Goal: Task Accomplishment & Management: Manage account settings

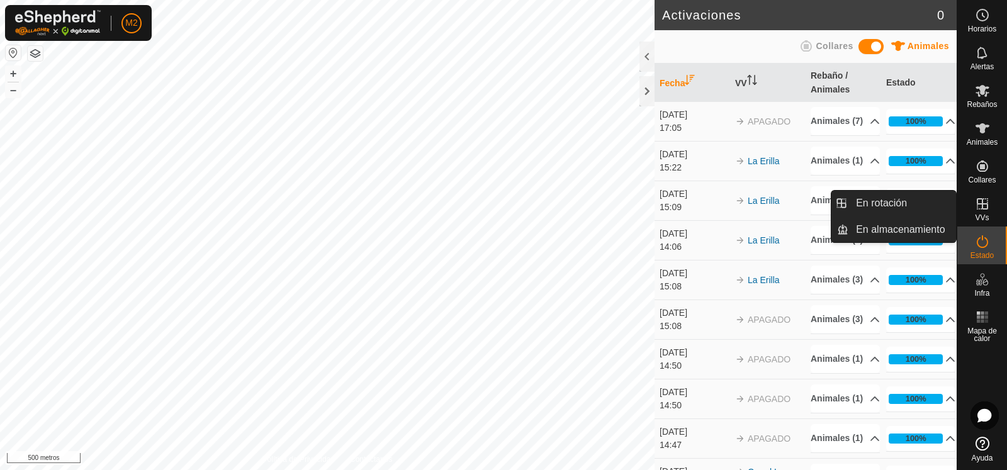
click at [979, 206] on icon at bounding box center [982, 203] width 15 height 15
click at [868, 203] on link "En Rotación" at bounding box center [902, 203] width 108 height 25
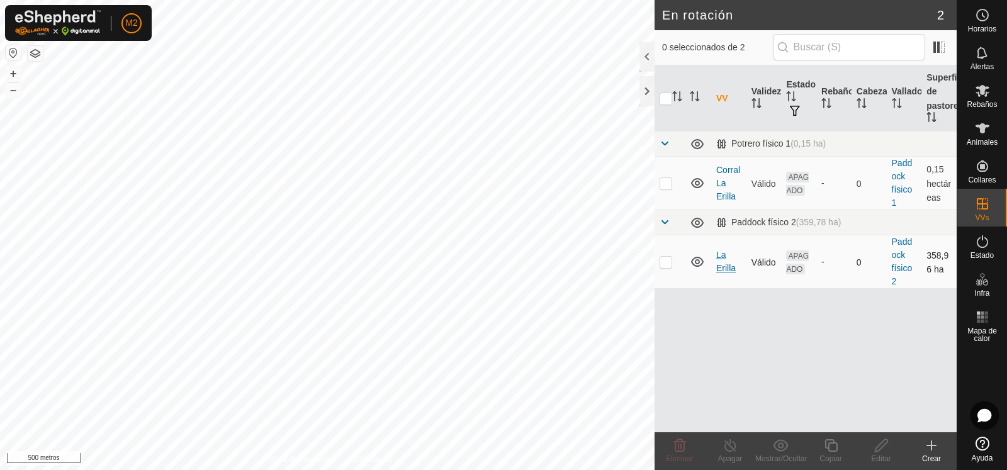
click at [722, 267] on font "La Erilla" at bounding box center [726, 261] width 20 height 23
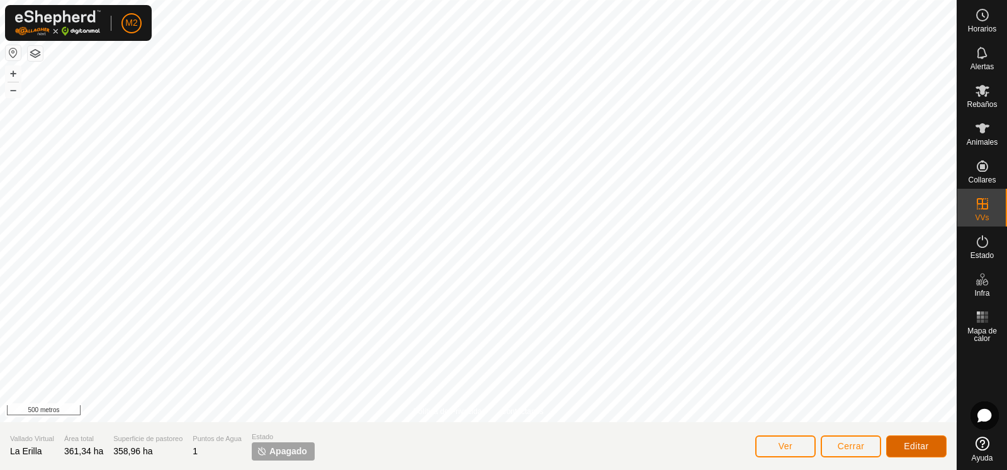
click at [919, 449] on font "Editar" at bounding box center [916, 446] width 25 height 10
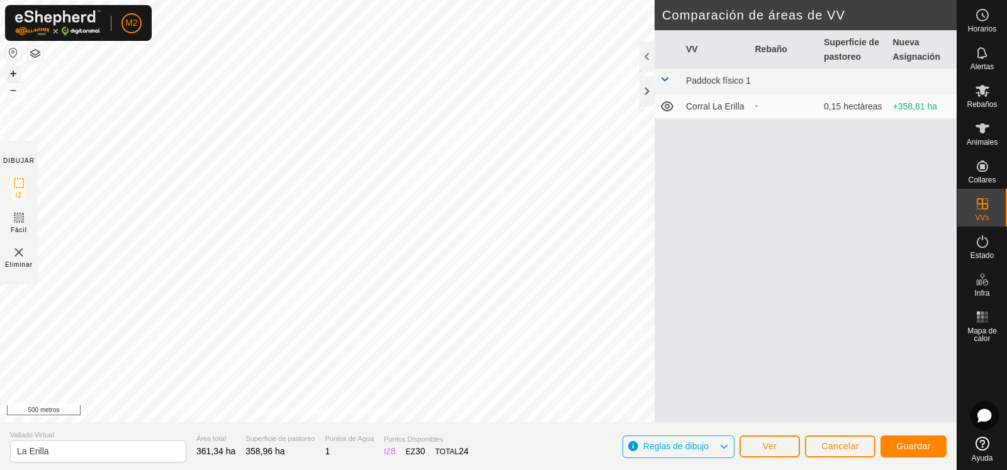
click at [10, 72] on font "+" at bounding box center [13, 73] width 7 height 13
click at [187, 0] on html "M2 Horarios Alertas Rebaños Animales Collares VVs Estado Infra Mapa de calor Ay…" at bounding box center [503, 235] width 1007 height 470
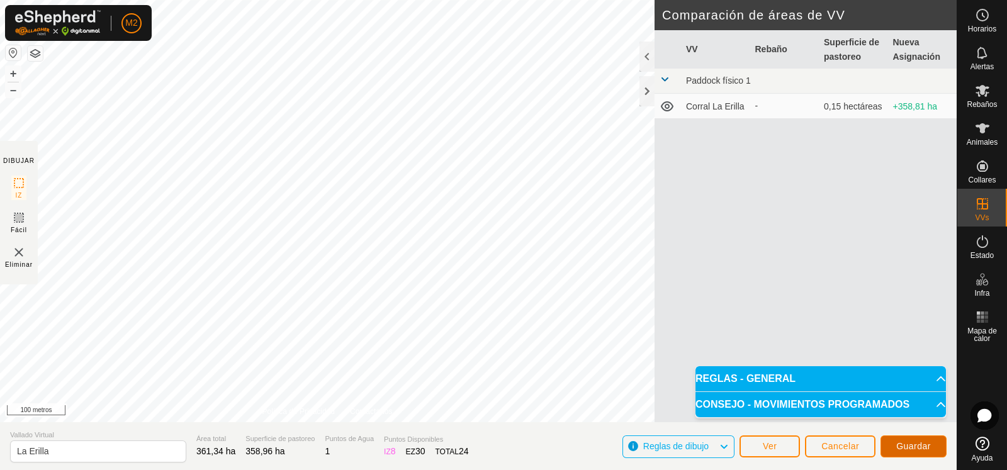
click at [914, 443] on font "Guardar" at bounding box center [913, 446] width 35 height 10
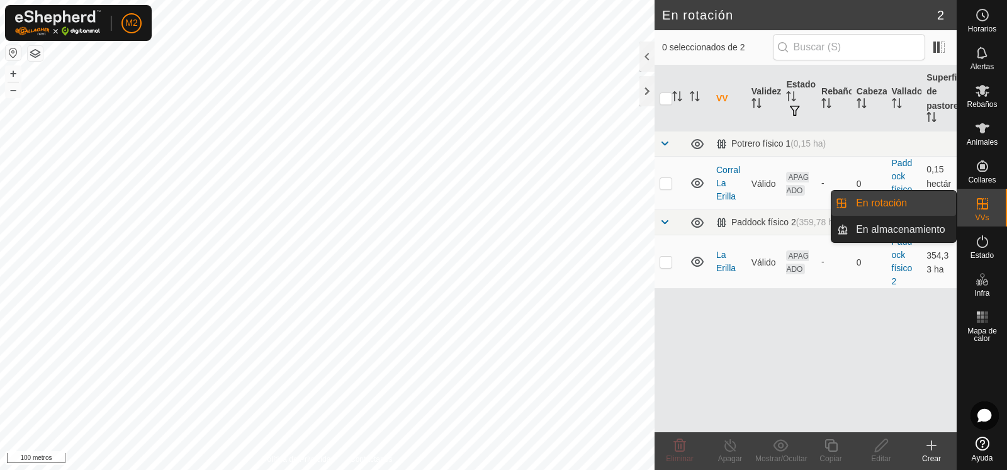
click at [882, 198] on link "En rotación" at bounding box center [902, 203] width 108 height 25
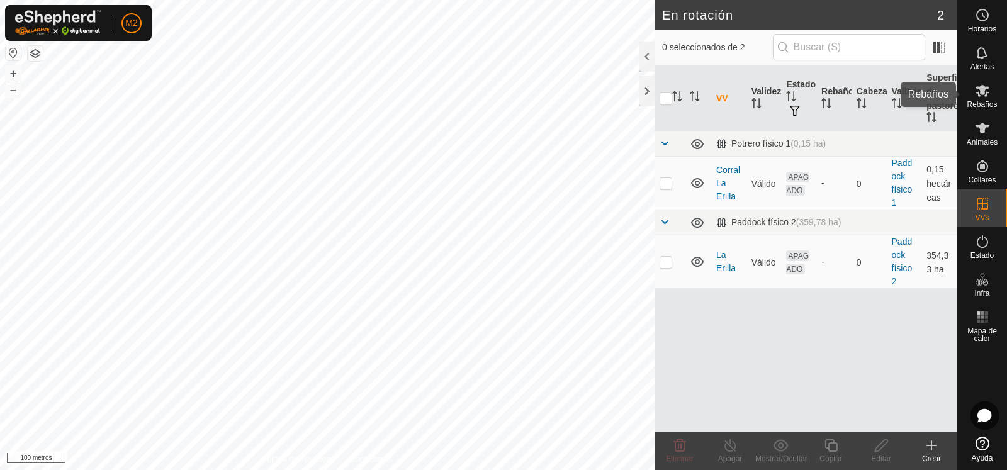
click at [986, 98] on icon at bounding box center [982, 90] width 15 height 15
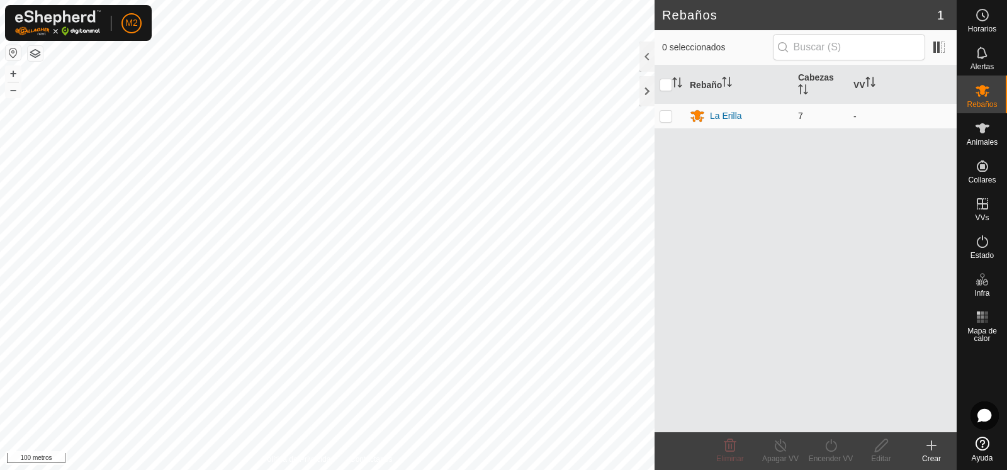
click at [666, 111] on p-checkbox at bounding box center [666, 116] width 13 height 10
checkbox input "true"
click at [835, 451] on icon at bounding box center [831, 445] width 16 height 15
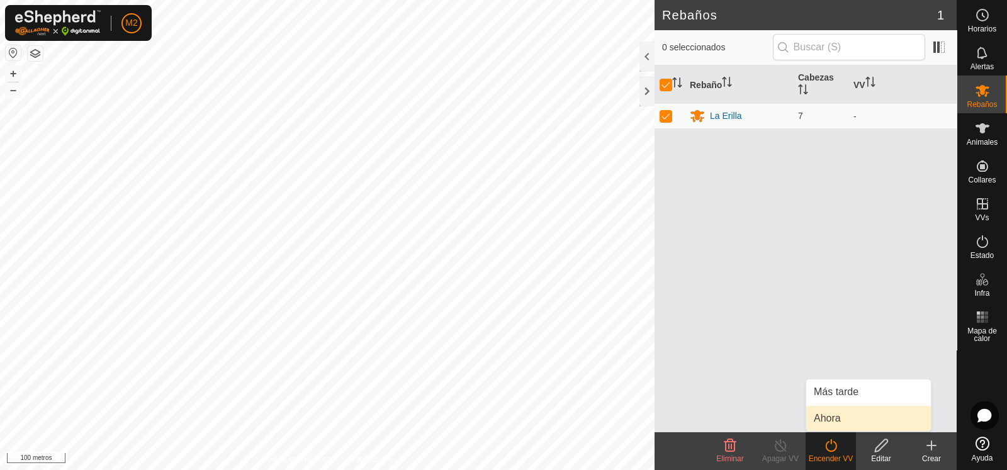
click at [837, 424] on link "Ahora" at bounding box center [868, 418] width 125 height 25
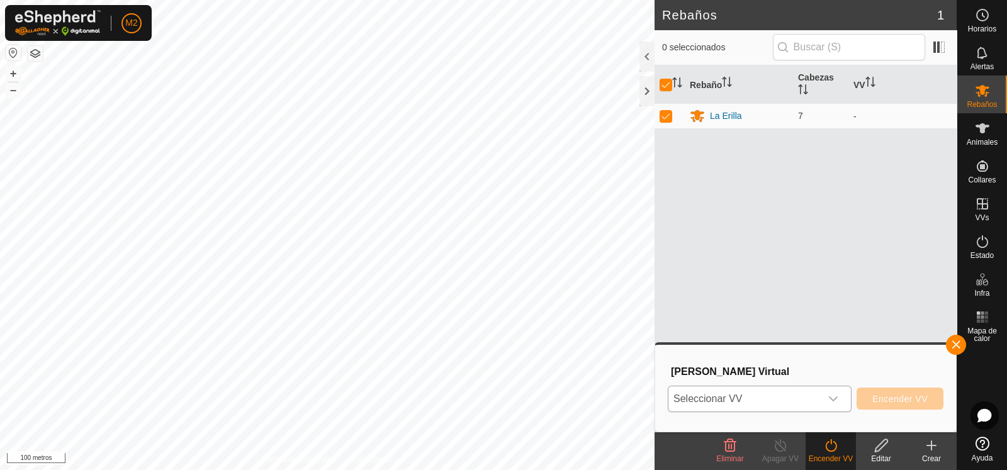
click at [843, 396] on div "disparador desplegable" at bounding box center [833, 398] width 25 height 25
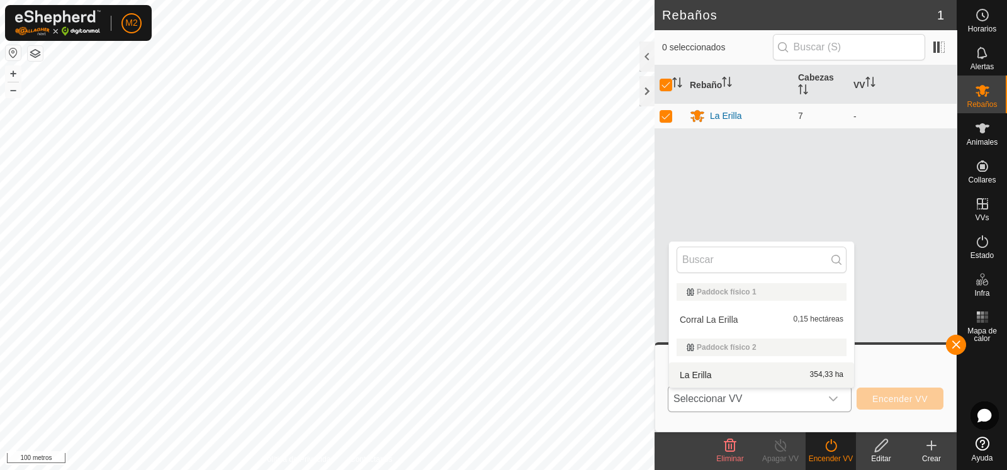
click at [716, 373] on li "La Erilla 354,33 ha" at bounding box center [761, 374] width 185 height 25
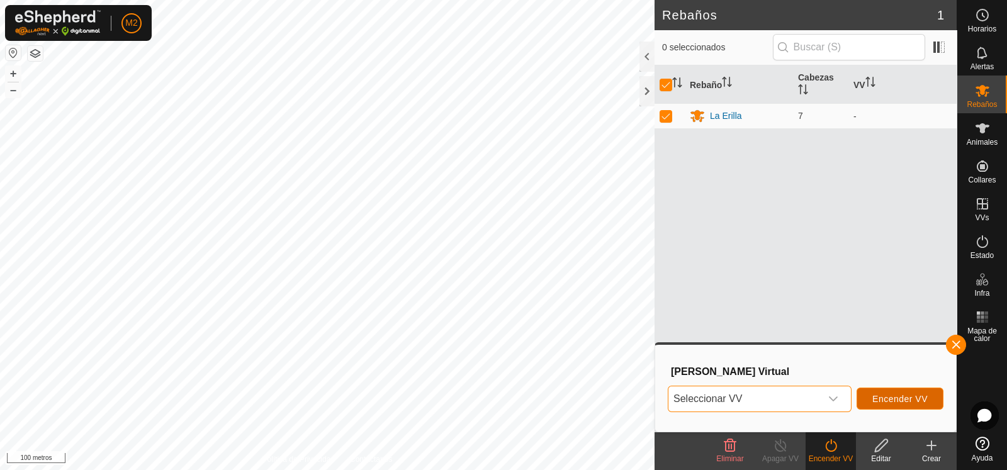
click at [913, 400] on font "Encender VV" at bounding box center [899, 399] width 55 height 10
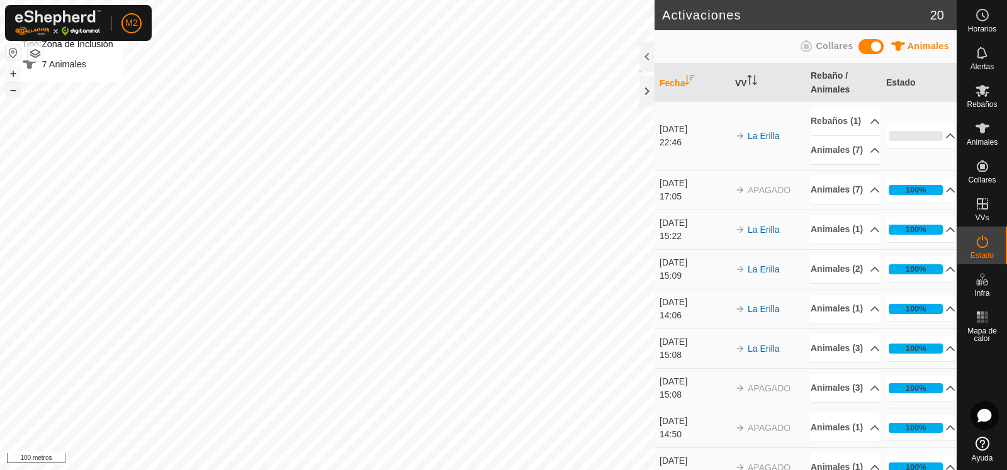
click at [20, 93] on button "–" at bounding box center [13, 89] width 15 height 15
click at [13, 72] on font "+" at bounding box center [13, 73] width 7 height 13
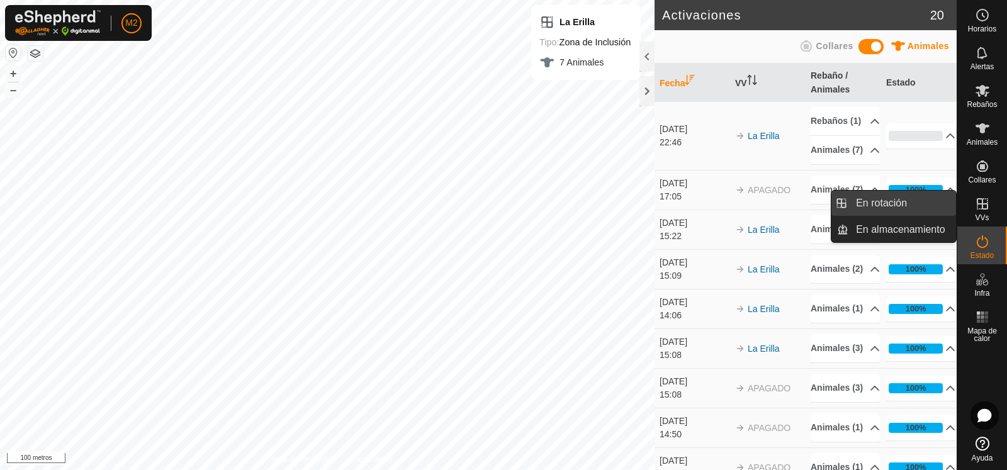
click at [899, 198] on link "En rotación" at bounding box center [902, 203] width 108 height 25
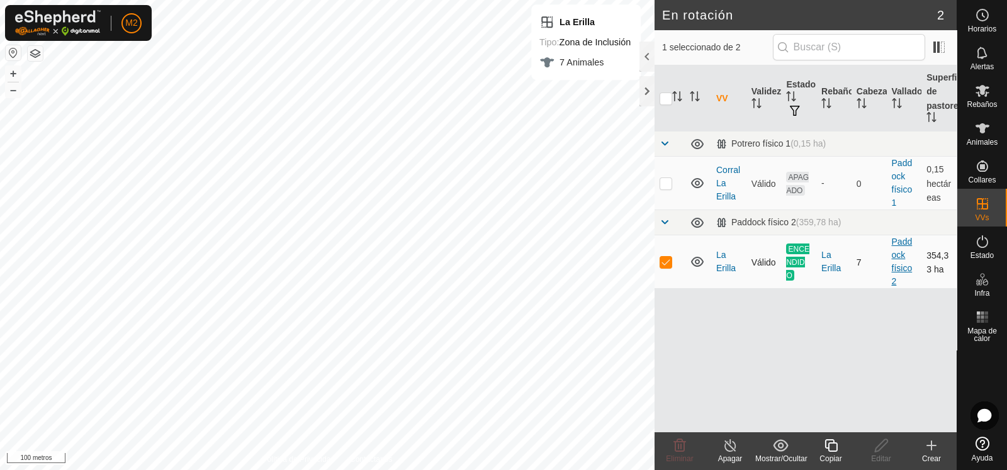
click at [899, 253] on font "Paddock físico 2" at bounding box center [902, 262] width 21 height 50
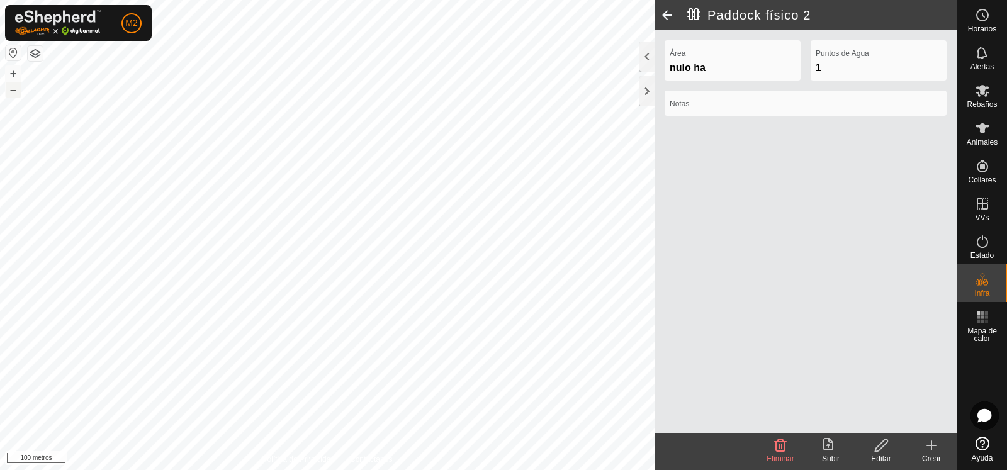
click at [17, 94] on button "–" at bounding box center [13, 89] width 15 height 15
click at [14, 77] on font "+" at bounding box center [13, 73] width 7 height 13
click at [882, 448] on icon at bounding box center [881, 445] width 16 height 15
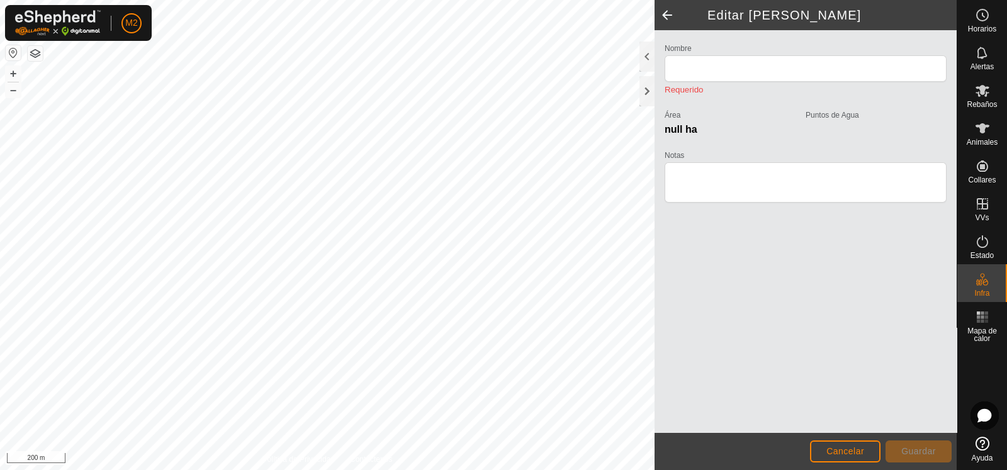
type input "Physical Paddock 2"
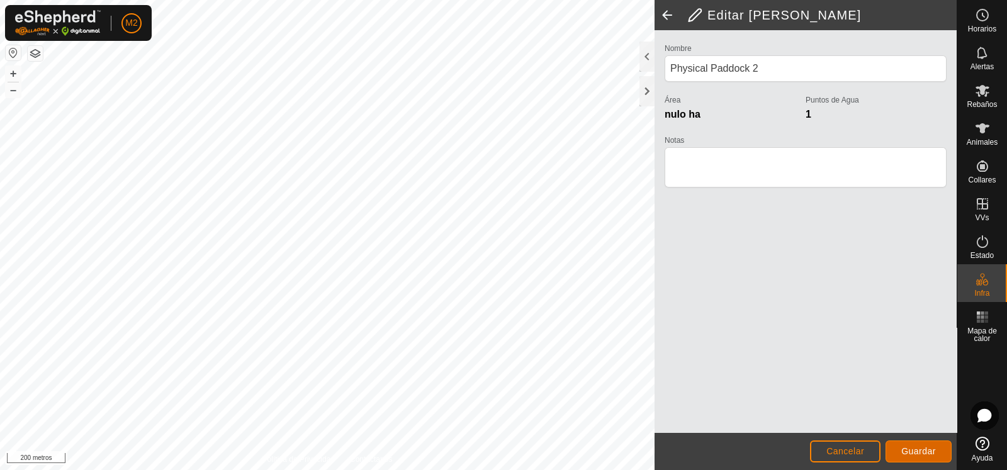
click at [913, 449] on font "Guardar" at bounding box center [918, 451] width 35 height 10
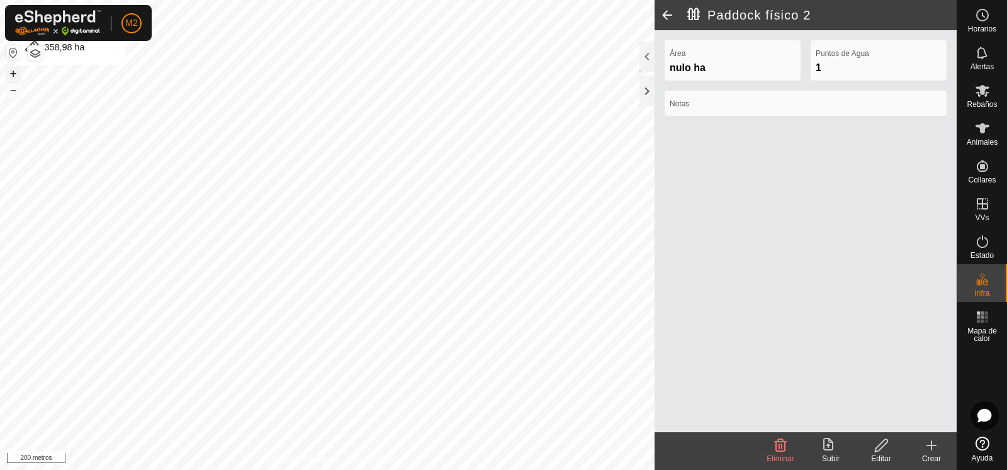
click at [13, 77] on font "+" at bounding box center [13, 73] width 7 height 13
click at [14, 72] on font "+" at bounding box center [13, 73] width 7 height 13
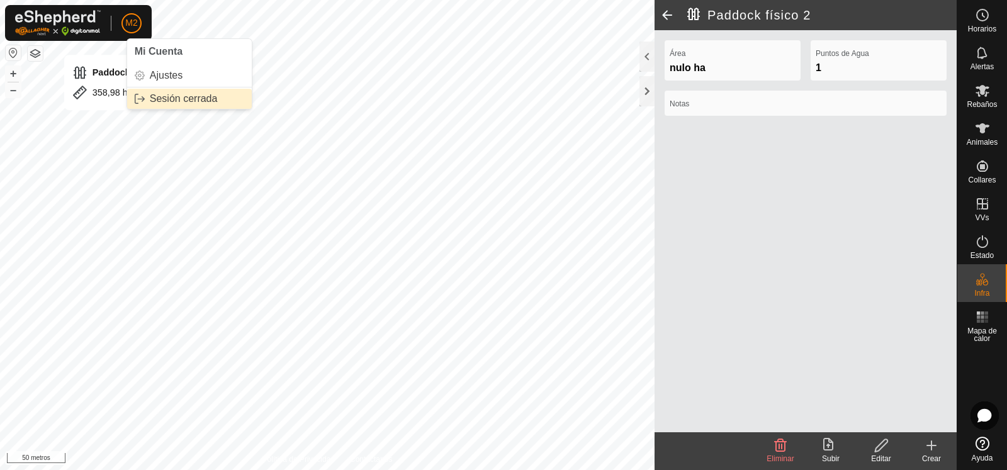
click at [162, 98] on link "Sesión cerrada" at bounding box center [189, 99] width 125 height 20
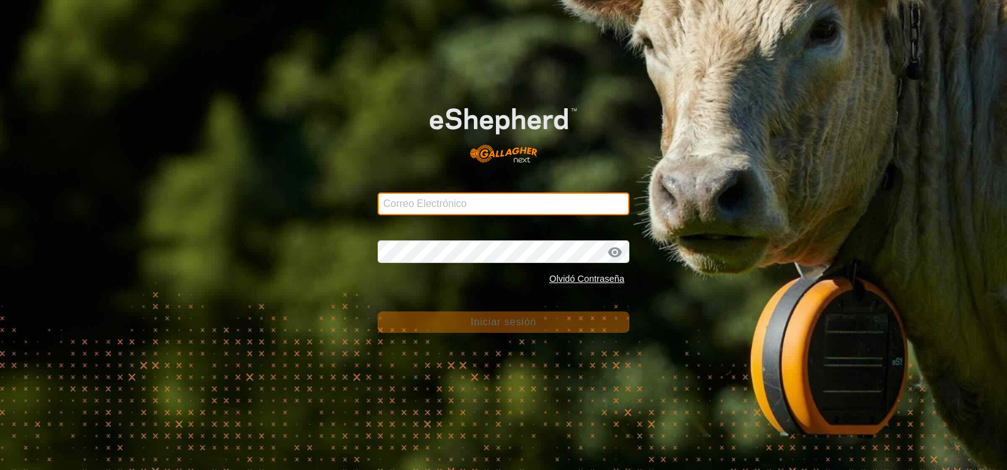
type input "[EMAIL_ADDRESS][DOMAIN_NAME]"
